Goal: Information Seeking & Learning: Learn about a topic

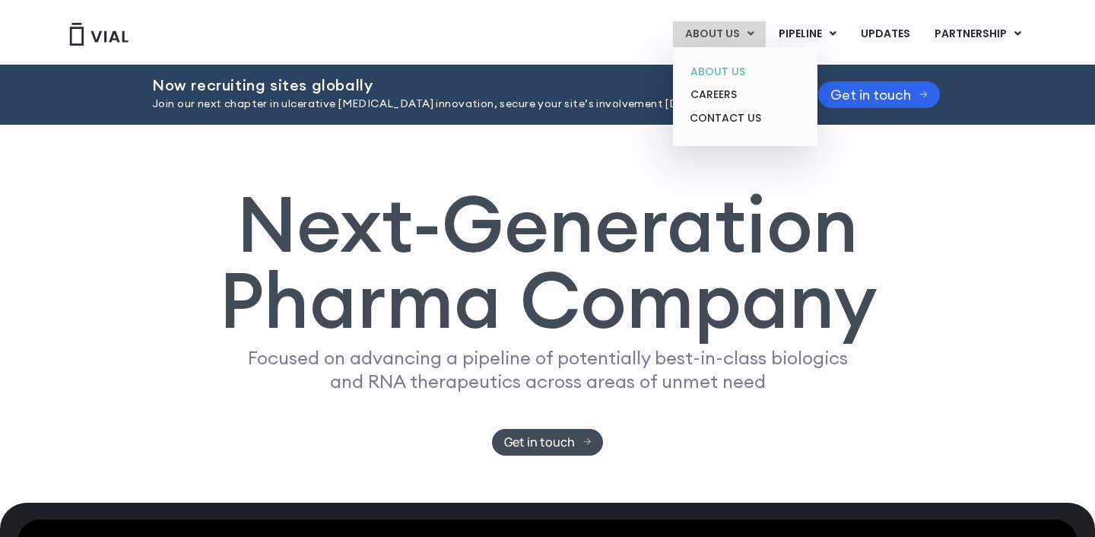
click at [725, 71] on link "ABOUT US" at bounding box center [744, 72] width 133 height 24
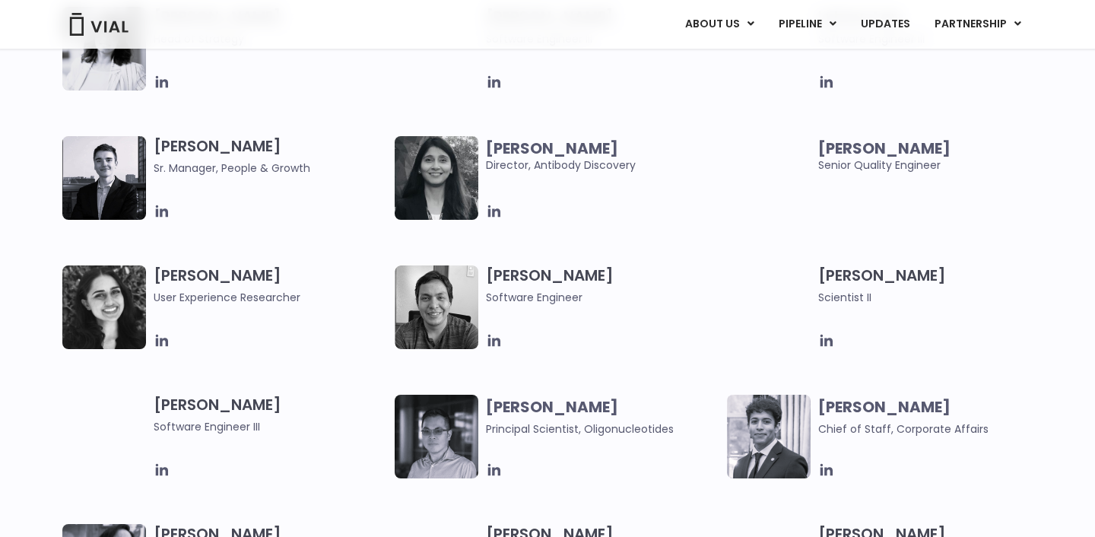
scroll to position [2306, 0]
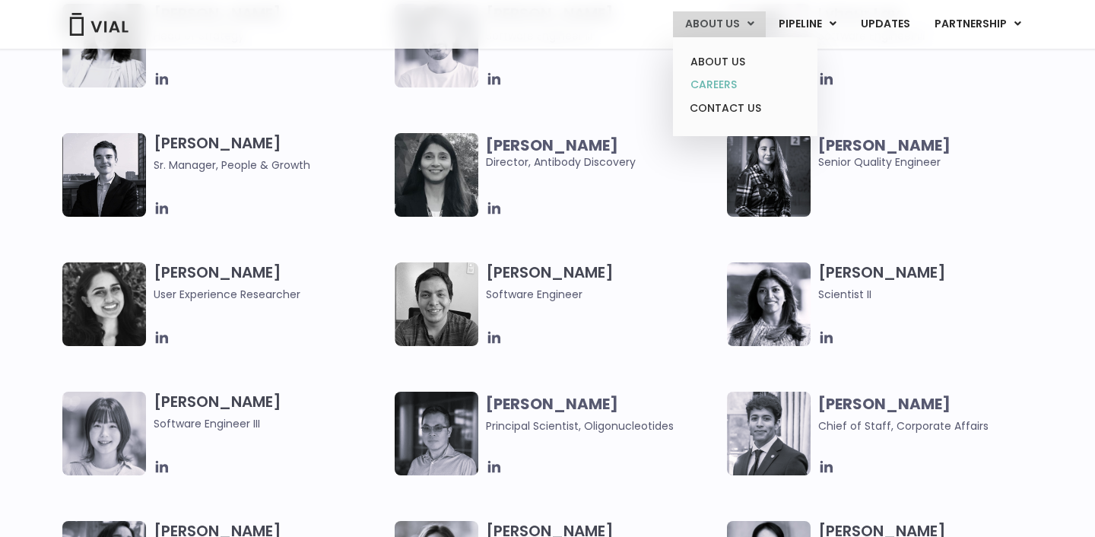
click at [711, 91] on link "CAREERS" at bounding box center [744, 85] width 133 height 24
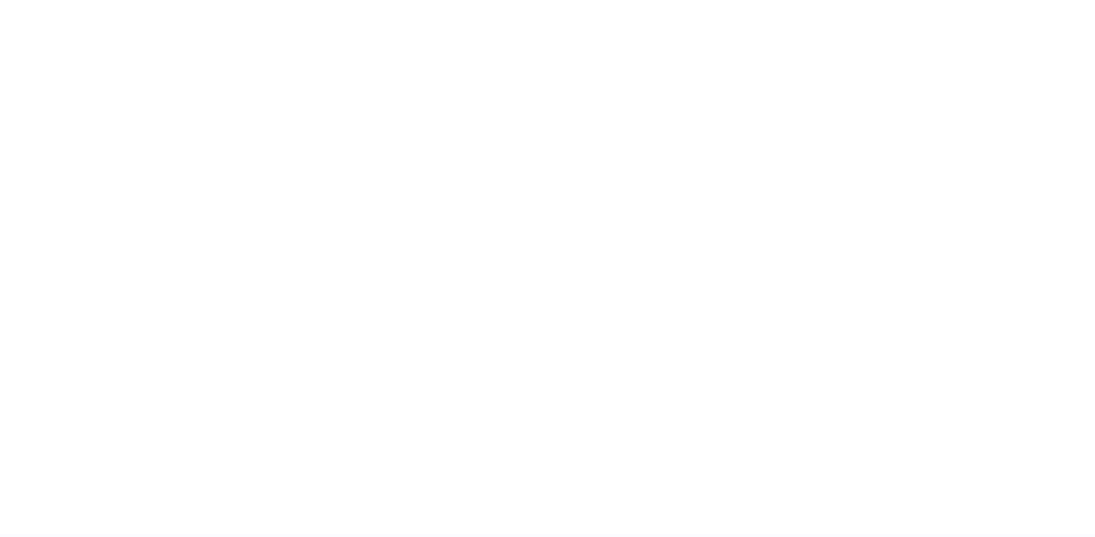
scroll to position [2320, 0]
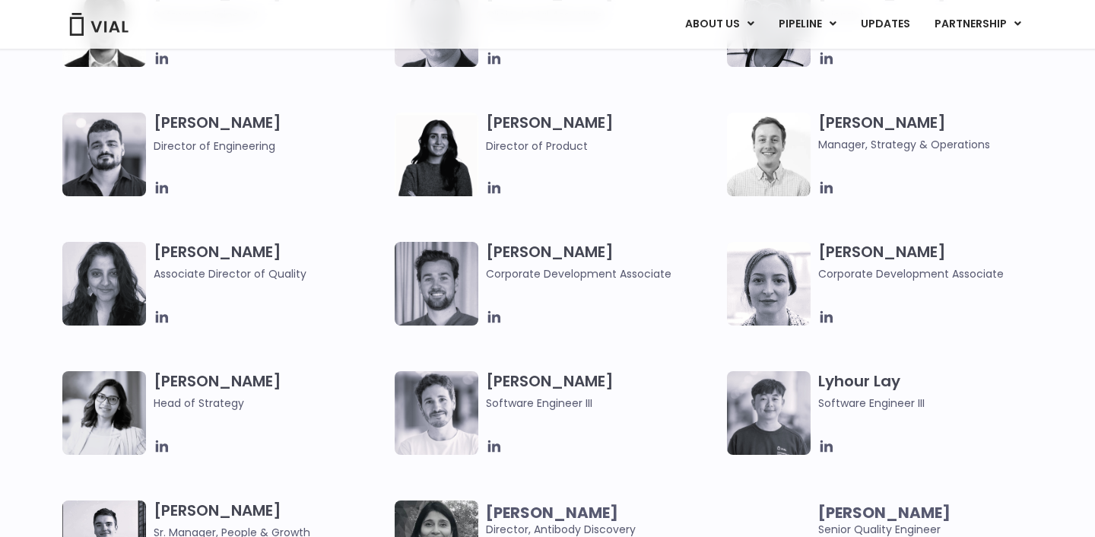
scroll to position [805, 0]
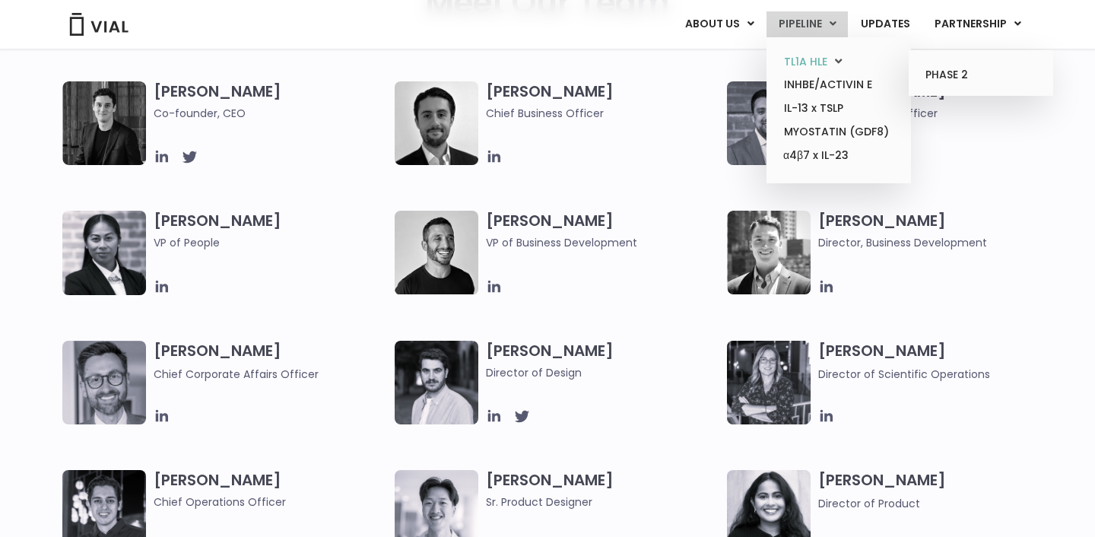
click at [805, 60] on link "TL1A HLE" at bounding box center [838, 62] width 133 height 24
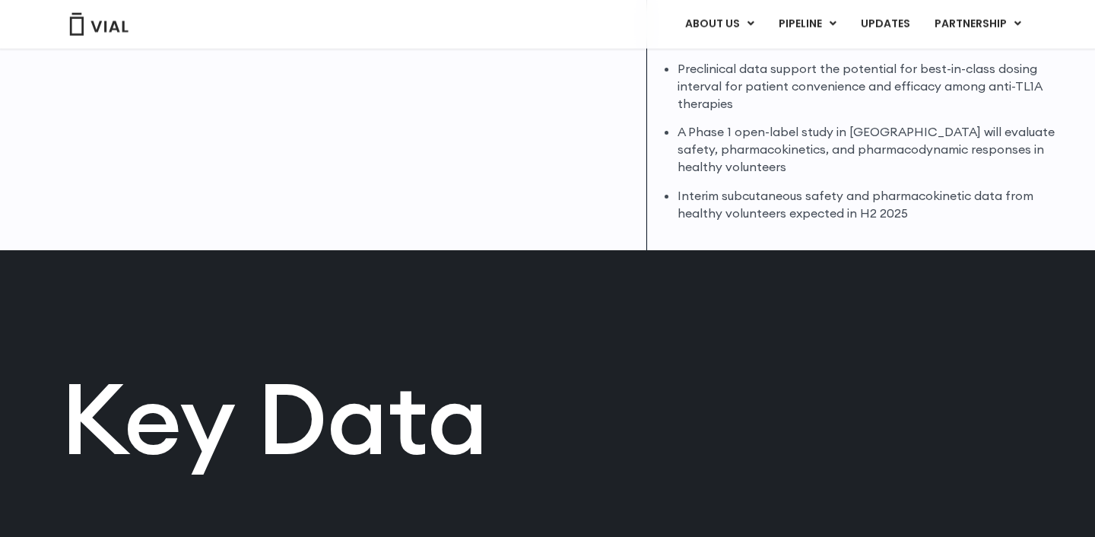
scroll to position [541, 0]
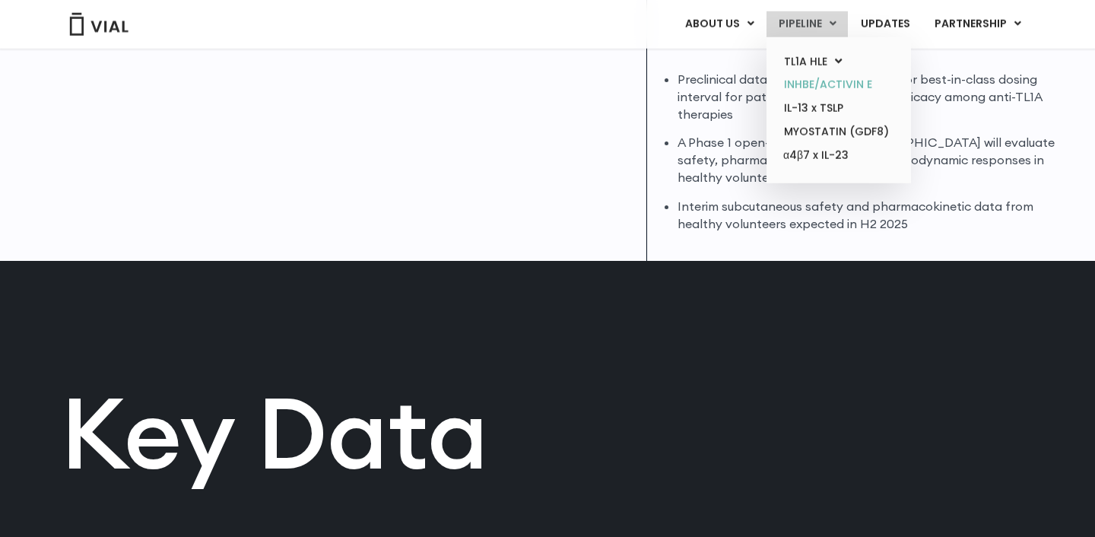
click at [811, 80] on link "INHBE/ACTIVIN E" at bounding box center [838, 85] width 133 height 24
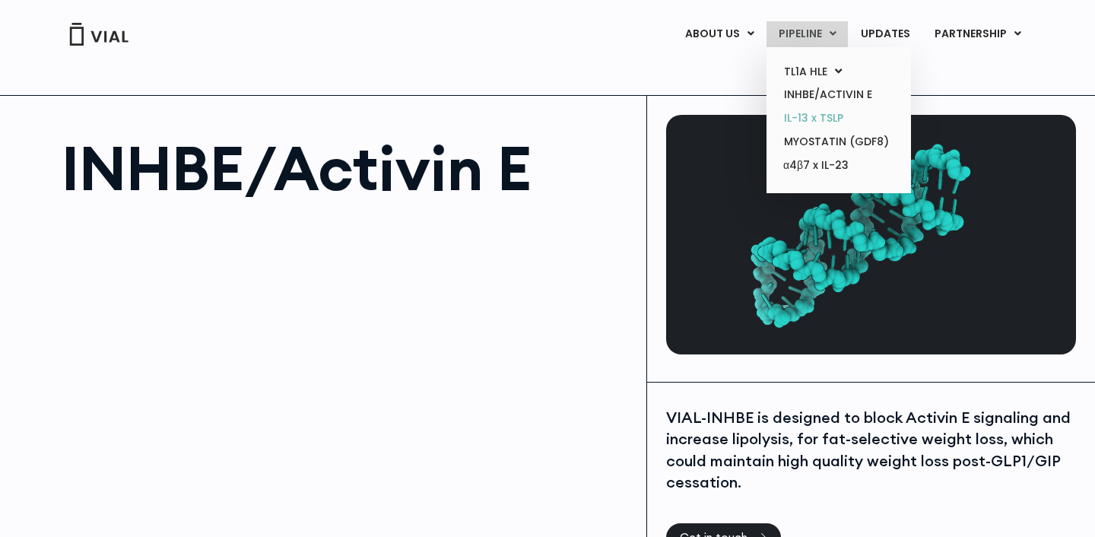
click at [806, 118] on link "IL-13 x TSLP" at bounding box center [838, 118] width 133 height 24
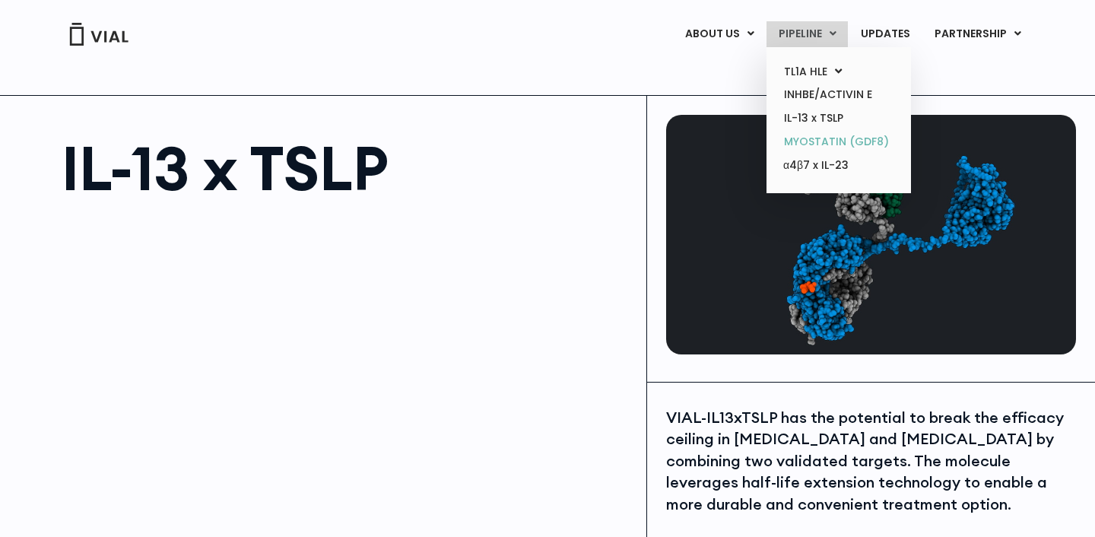
click at [817, 142] on link "MYOSTATIN (GDF8)" at bounding box center [838, 142] width 133 height 24
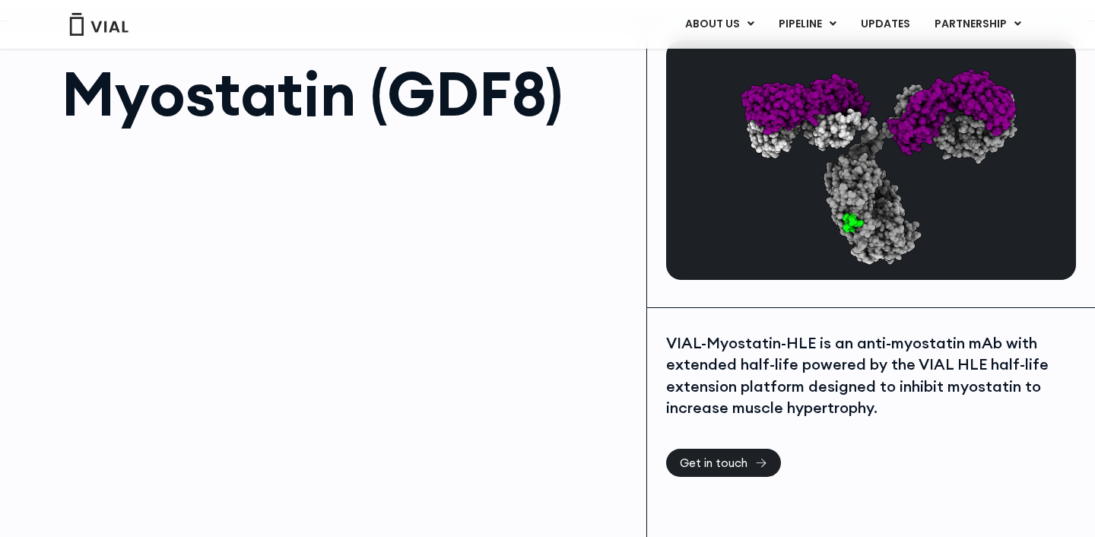
scroll to position [89, 0]
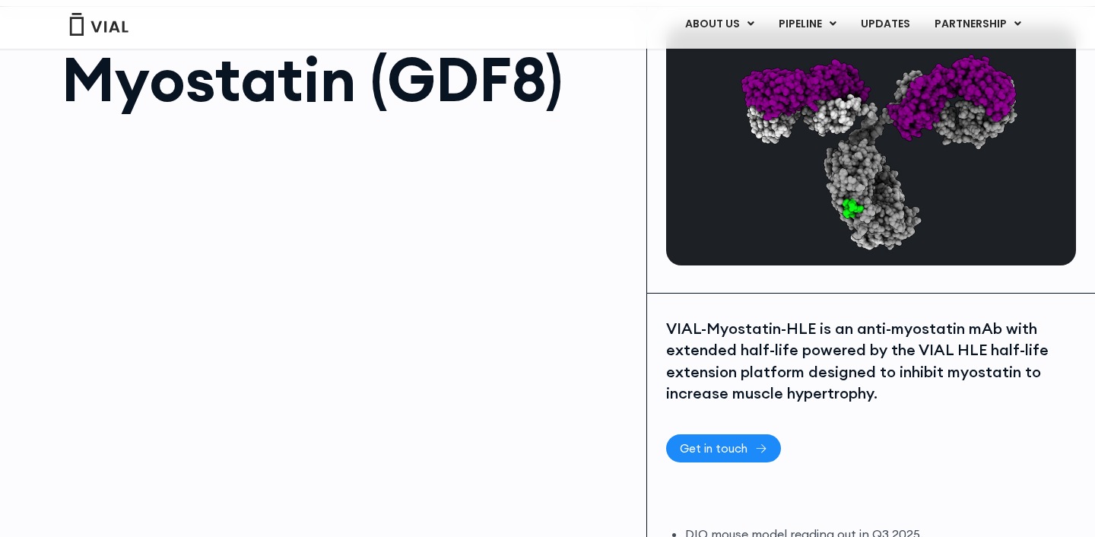
click at [697, 443] on span "Get in touch" at bounding box center [714, 448] width 68 height 11
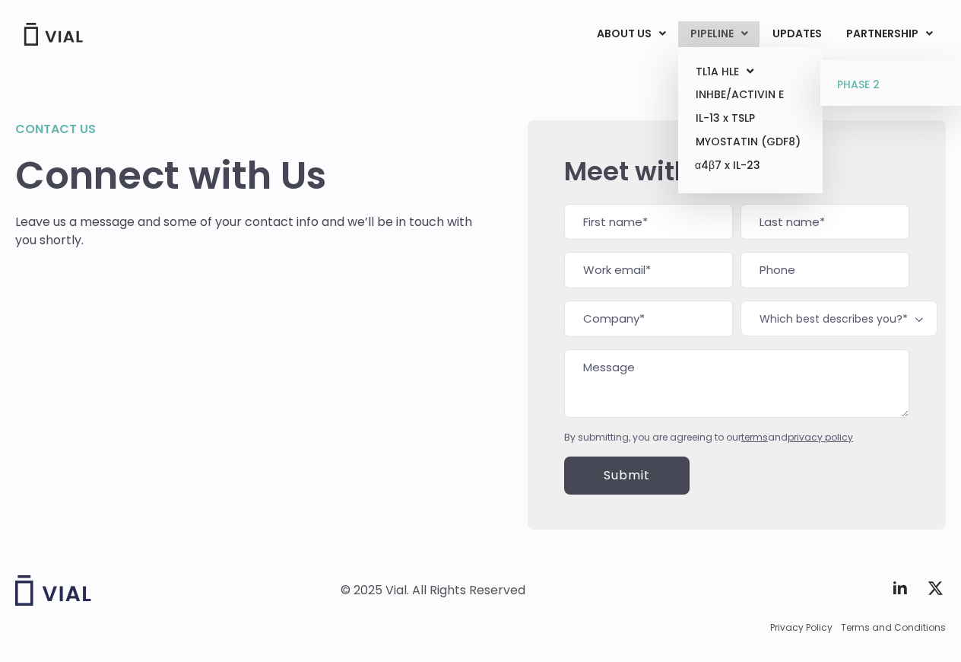
click at [870, 84] on link "PHASE 2" at bounding box center [892, 85] width 133 height 24
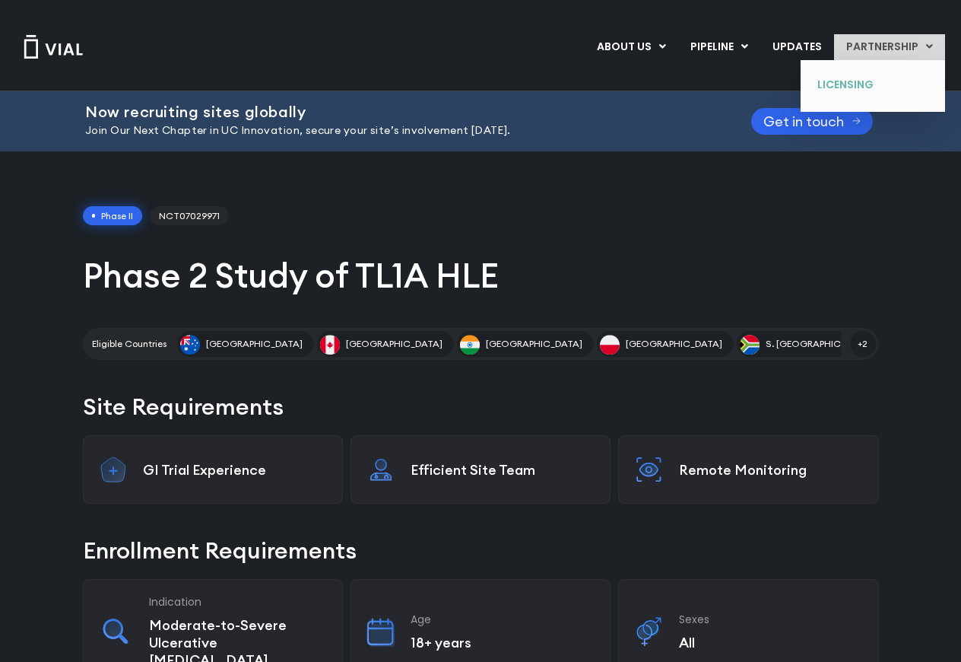
click at [850, 81] on link "LICENSING" at bounding box center [861, 85] width 111 height 24
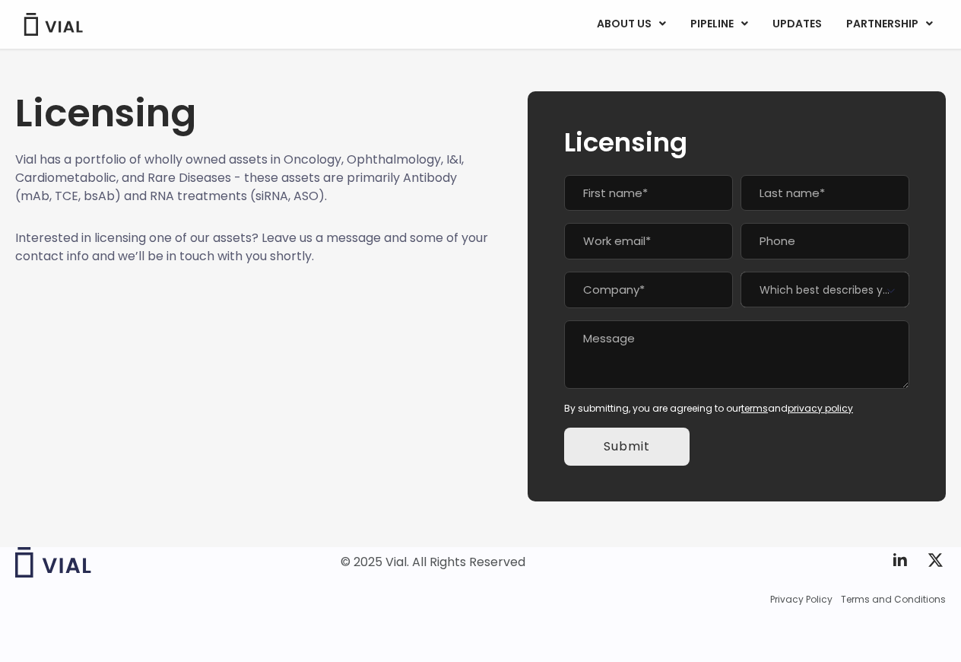
scroll to position [14, 0]
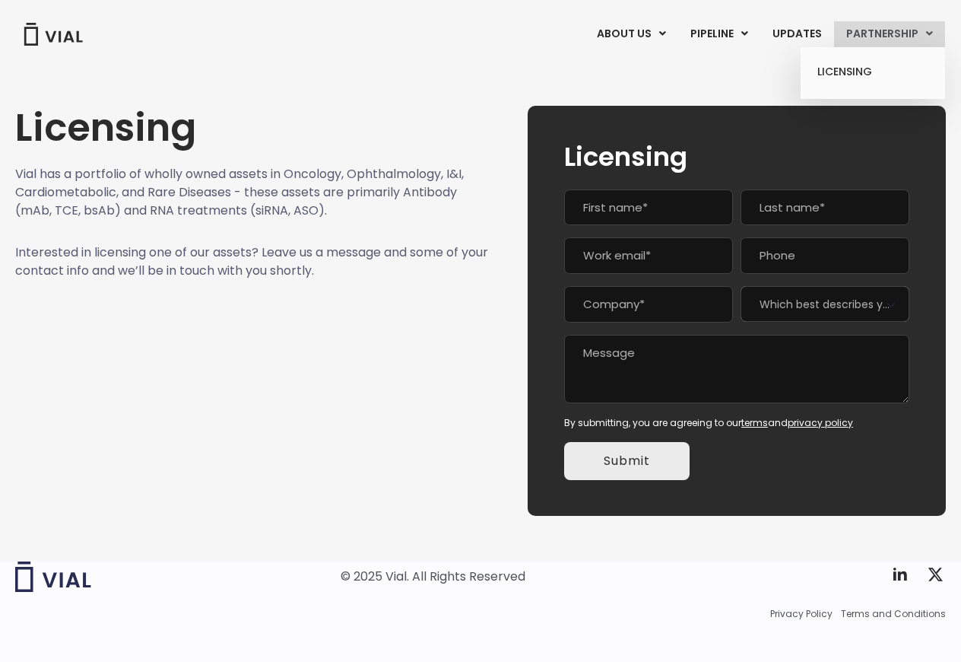
click at [878, 34] on link "PARTNERSHIP" at bounding box center [889, 34] width 111 height 26
click at [815, 30] on link "UPDATES" at bounding box center [797, 34] width 73 height 26
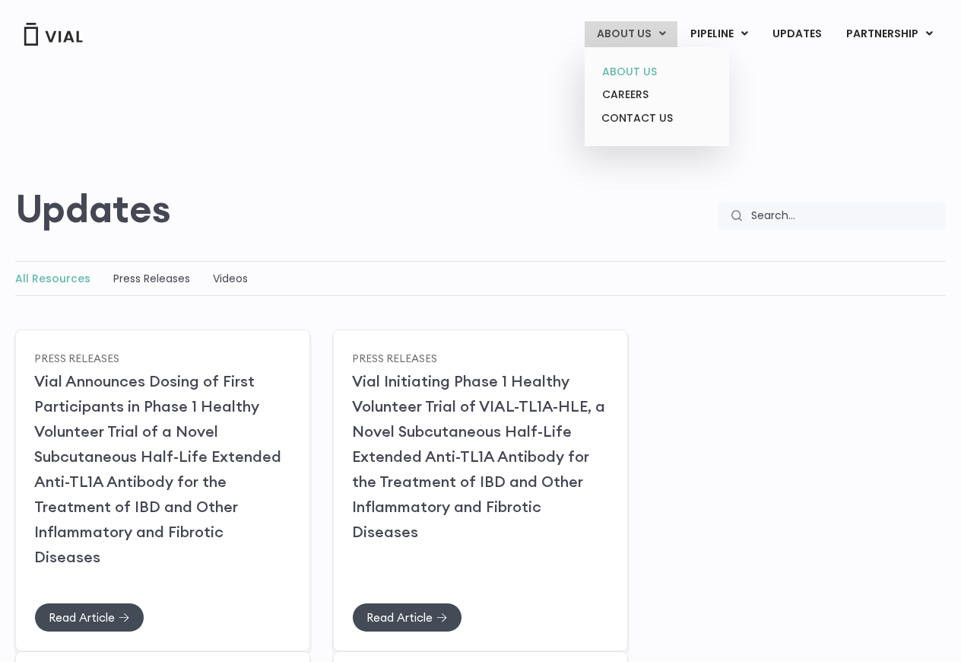
click at [636, 71] on link "ABOUT US" at bounding box center [656, 72] width 133 height 24
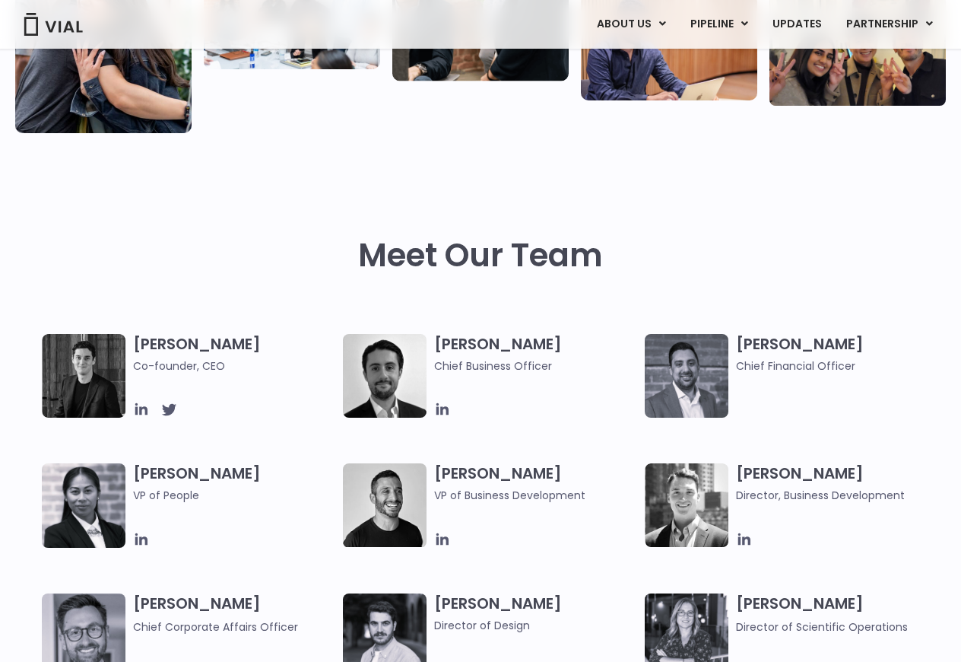
scroll to position [506, 0]
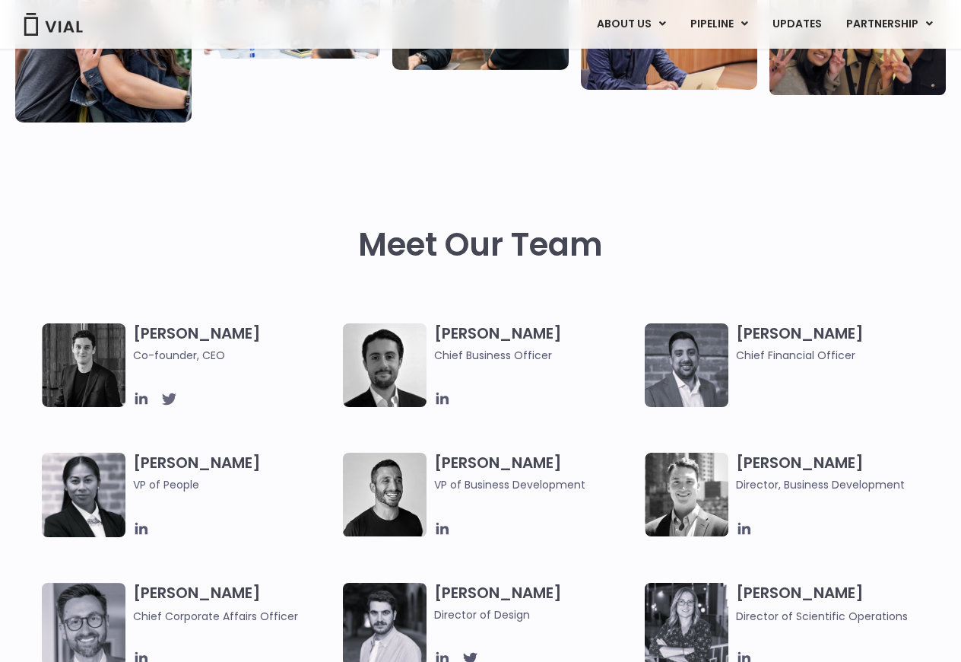
click at [170, 394] on icon at bounding box center [169, 399] width 14 height 12
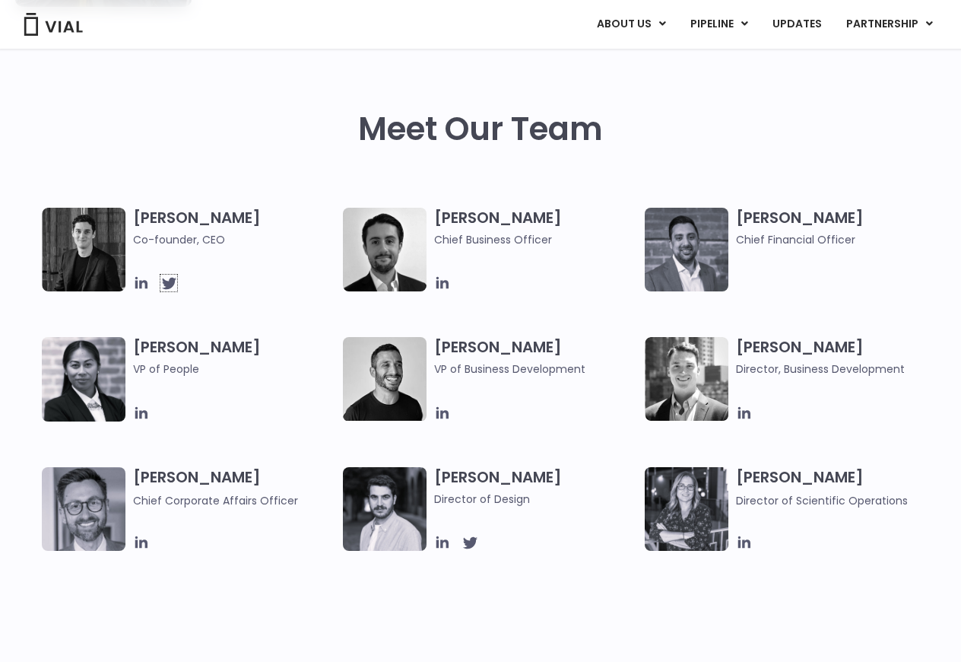
scroll to position [625, 0]
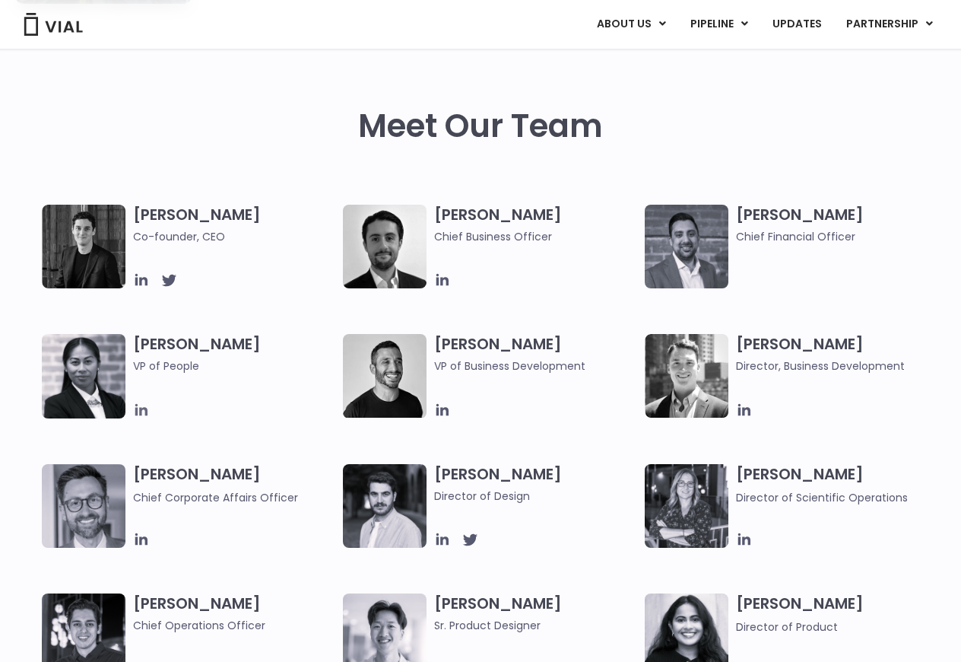
click at [139, 411] on icon at bounding box center [141, 410] width 17 height 17
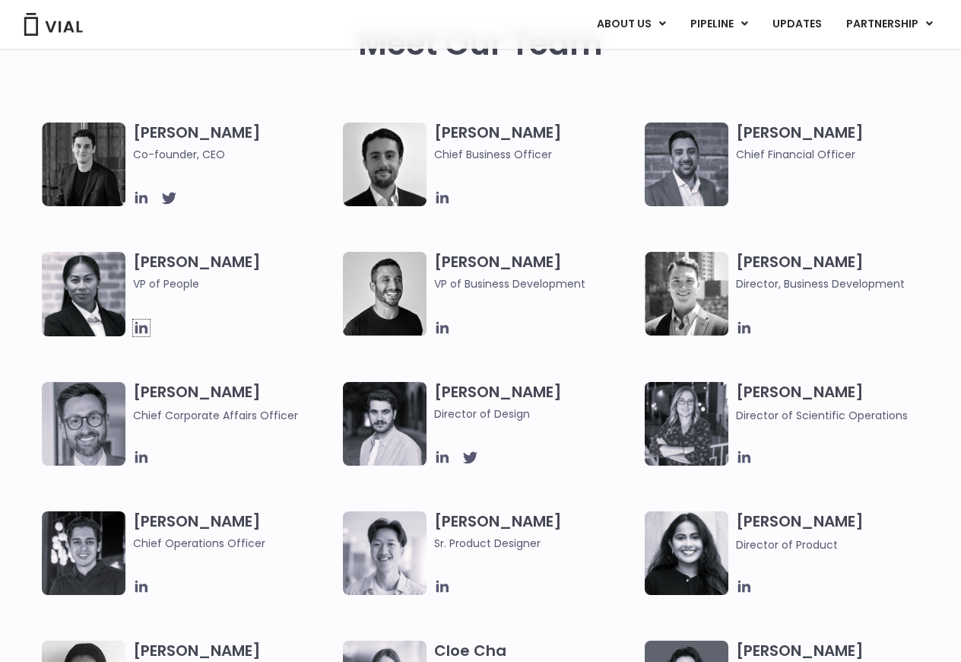
scroll to position [708, 0]
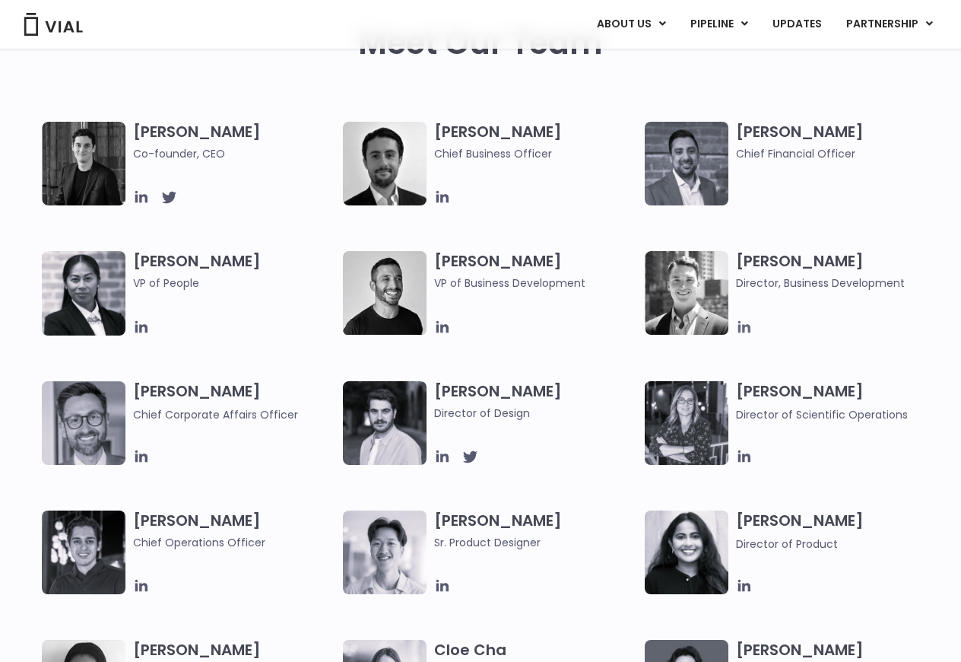
click at [750, 327] on icon at bounding box center [744, 327] width 12 height 12
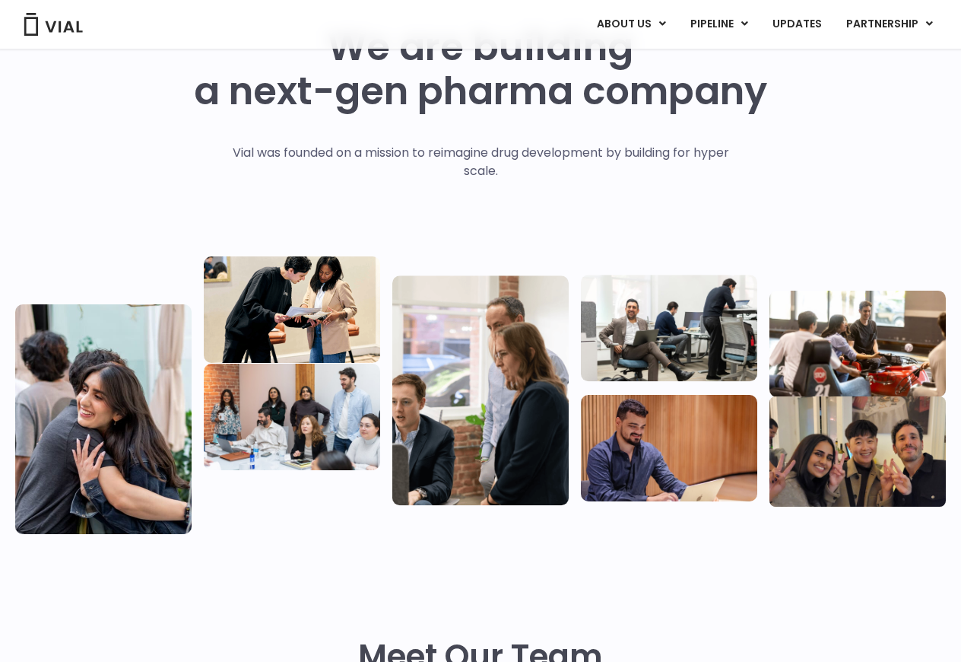
scroll to position [0, 0]
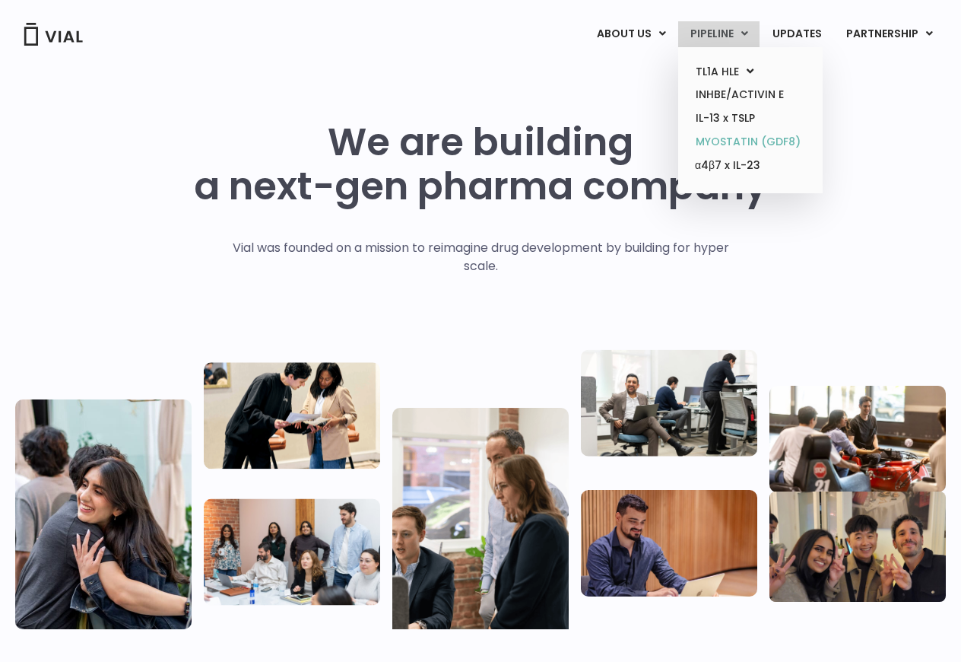
click at [732, 132] on link "MYOSTATIN (GDF8)" at bounding box center [750, 142] width 133 height 24
